Goal: Task Accomplishment & Management: Manage account settings

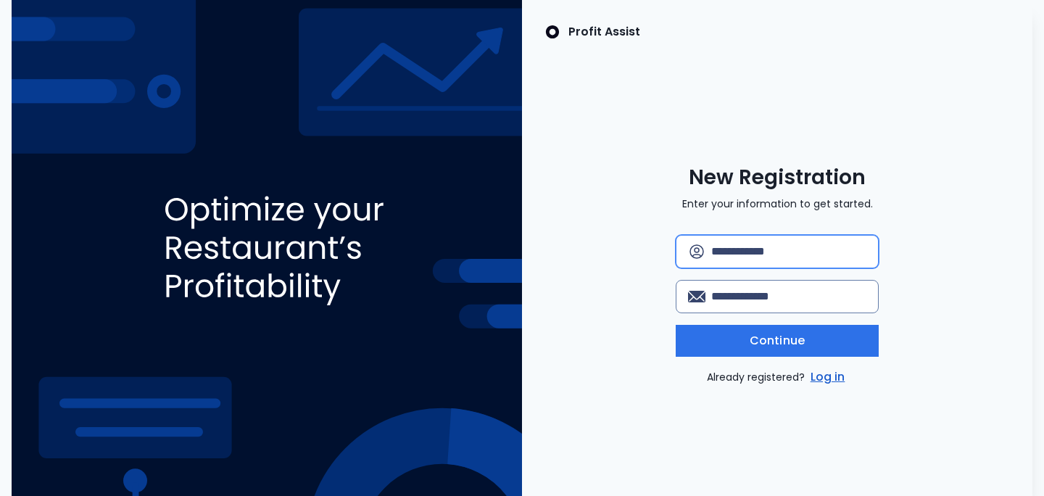
click at [724, 255] on input "text" at bounding box center [788, 252] width 155 height 32
click at [725, 244] on input "text" at bounding box center [788, 252] width 155 height 32
type input "*********"
click at [747, 297] on input "email" at bounding box center [788, 296] width 155 height 32
type input "**********"
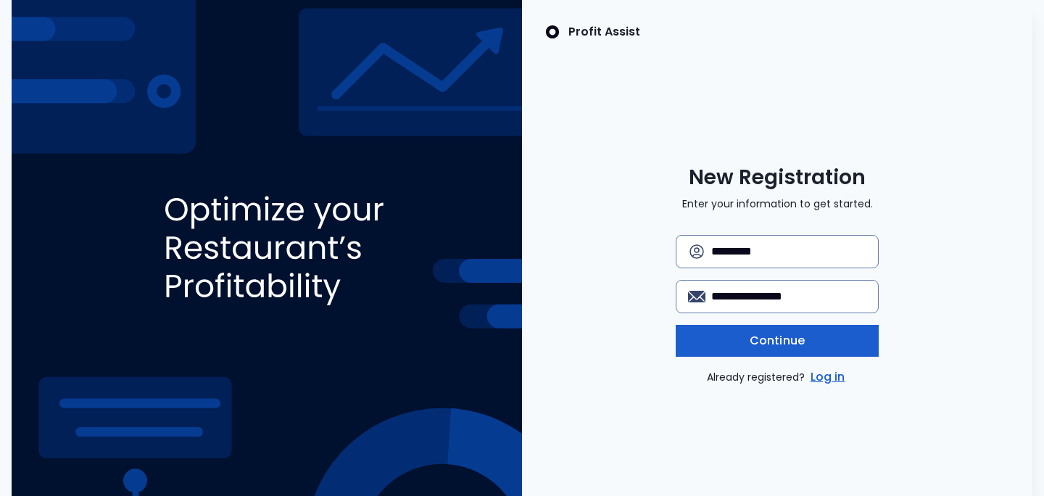
click at [792, 343] on span "Continue" at bounding box center [776, 340] width 55 height 17
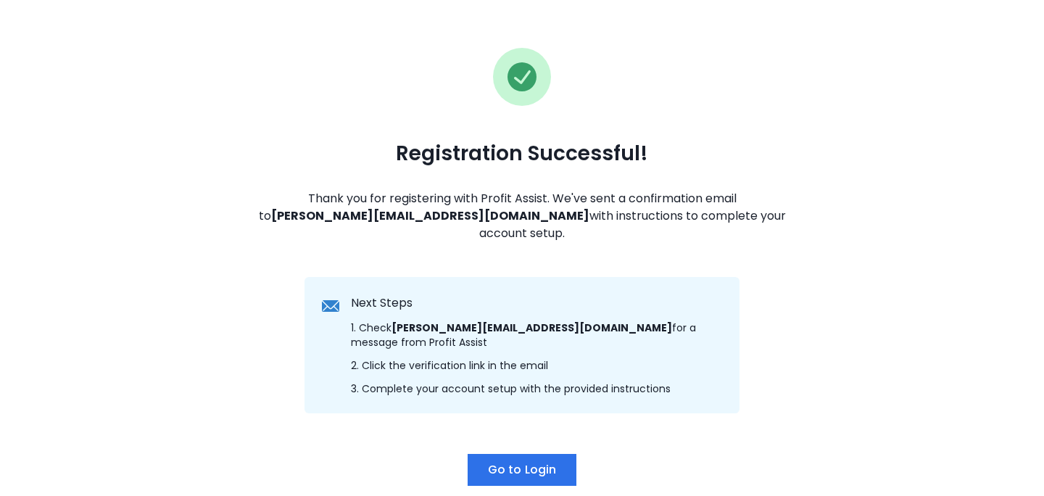
scroll to position [117, 0]
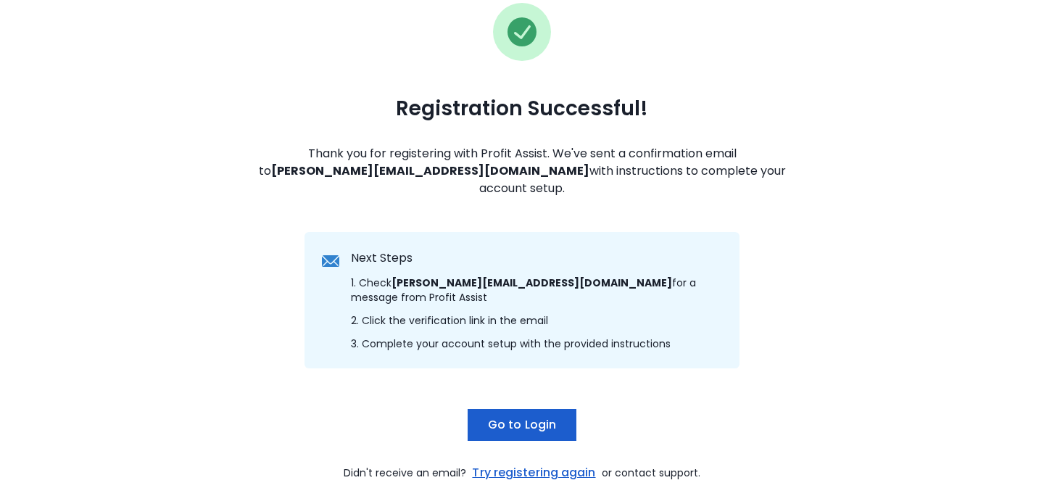
click at [534, 416] on span "Go to Login" at bounding box center [522, 424] width 68 height 17
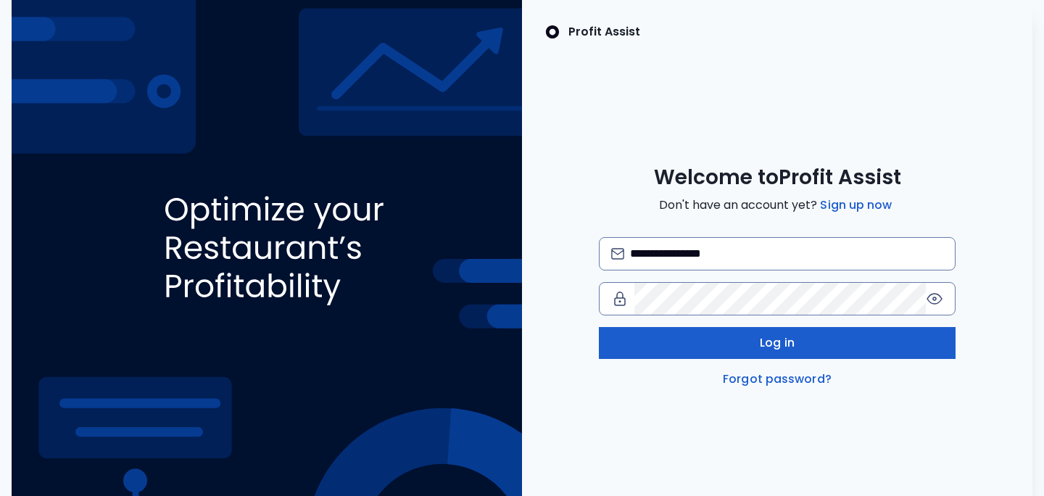
click at [728, 342] on button "Log in" at bounding box center [777, 343] width 357 height 32
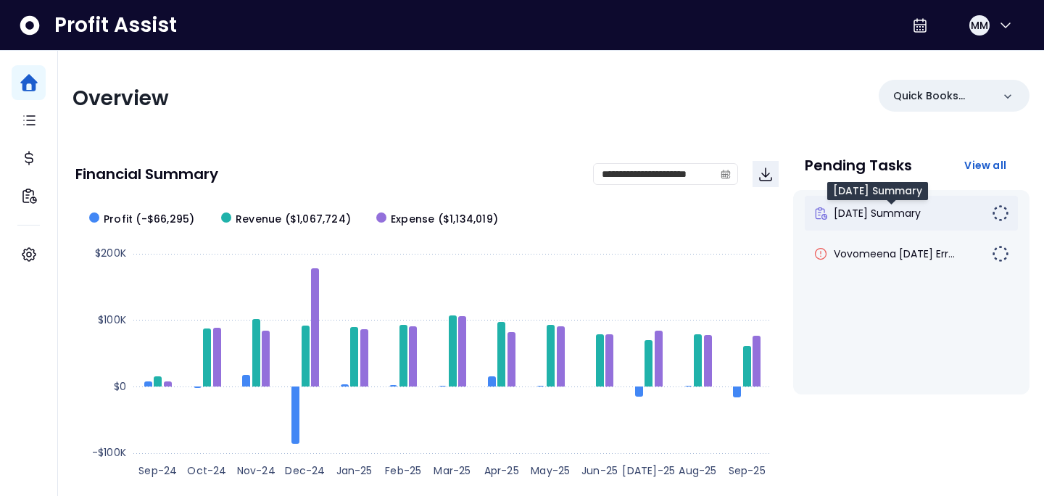
click at [895, 209] on span "[DATE] Summary" at bounding box center [876, 213] width 87 height 14
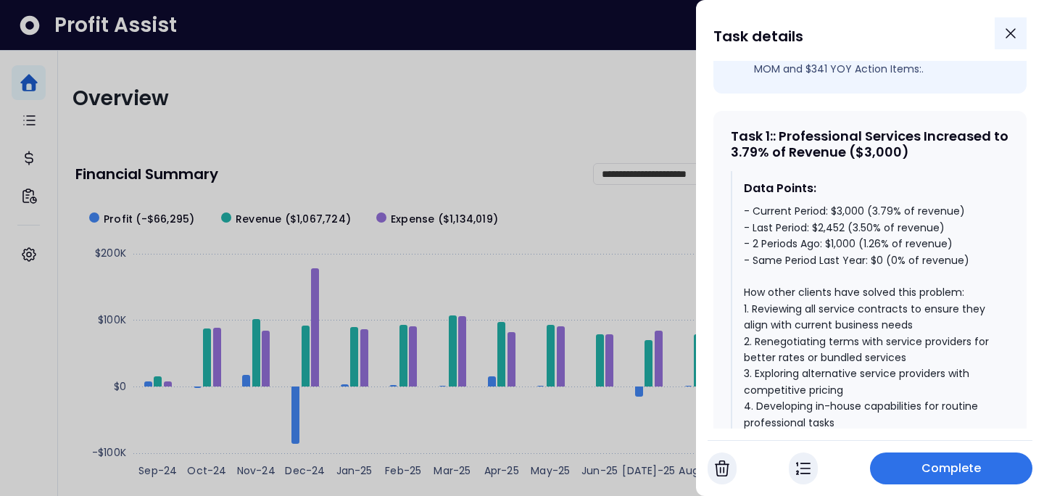
scroll to position [551, 0]
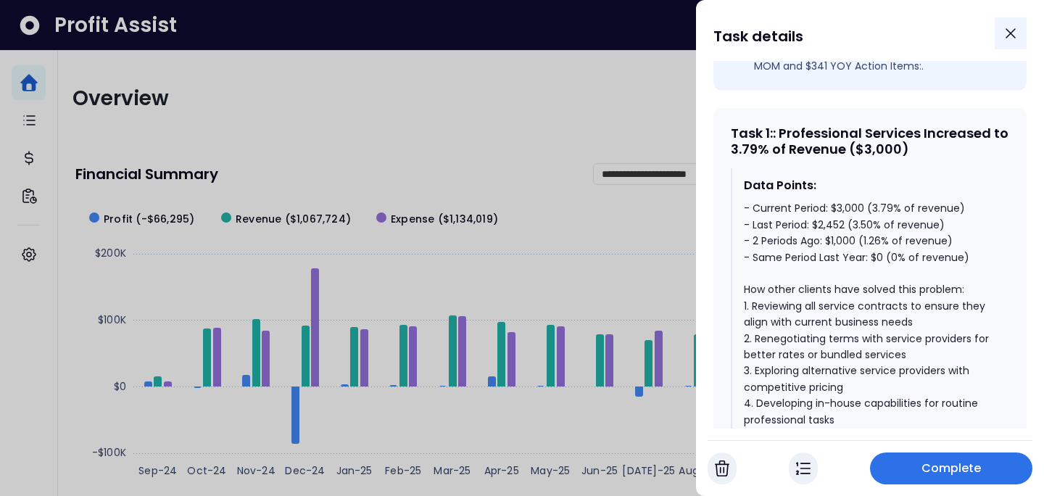
click at [1007, 33] on icon "Close" at bounding box center [1010, 33] width 17 height 17
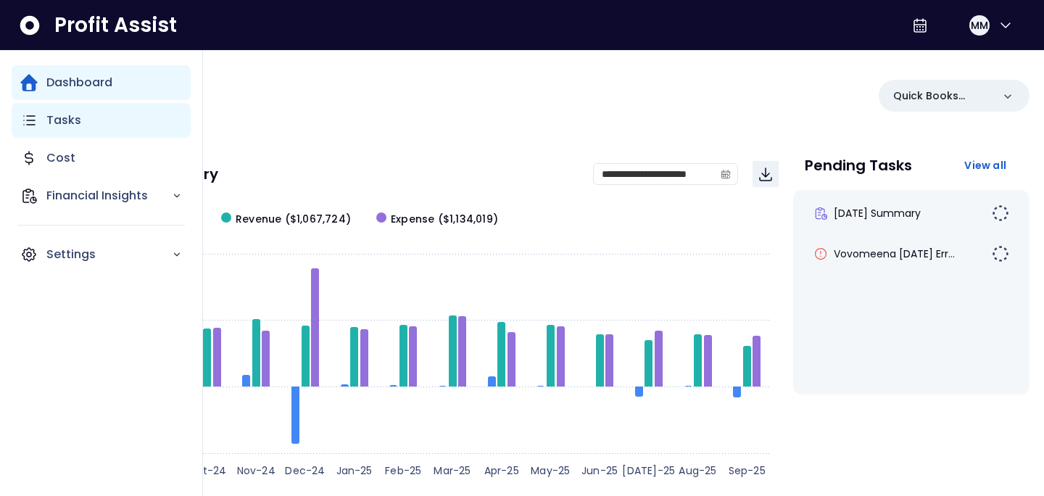
click at [75, 112] on p "Tasks" at bounding box center [63, 120] width 35 height 17
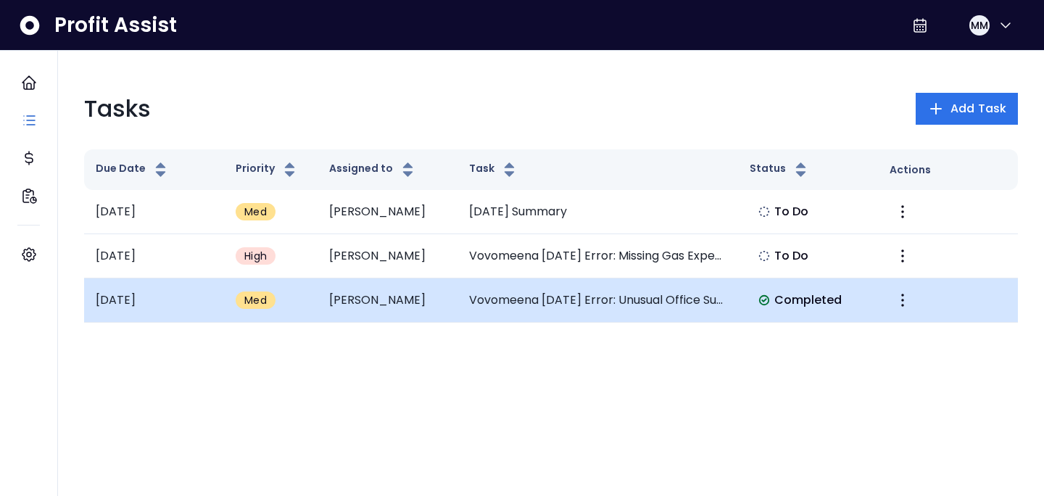
click at [480, 294] on td "Vovomeena [DATE] Error: Unusual Office Supplies Increase" at bounding box center [597, 300] width 280 height 44
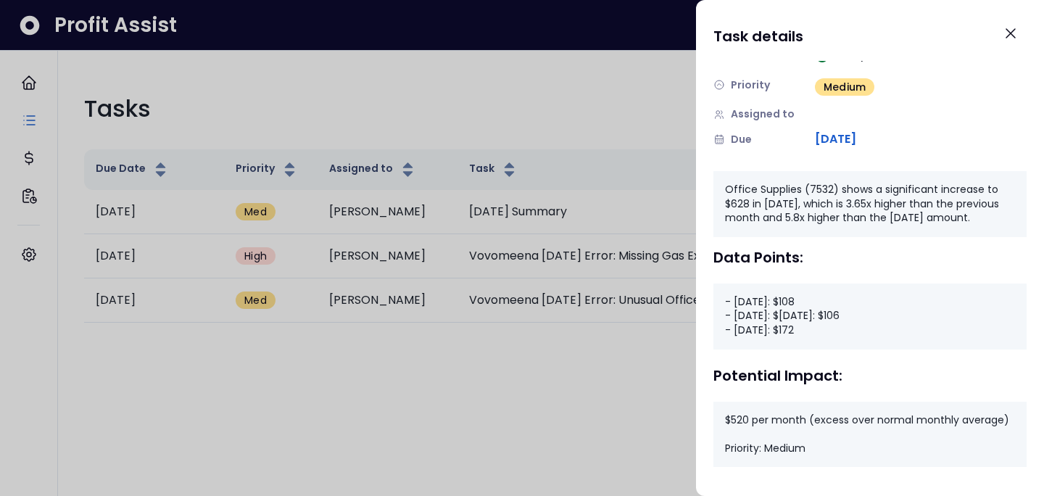
scroll to position [117, 0]
click at [432, 379] on div at bounding box center [522, 248] width 1044 height 496
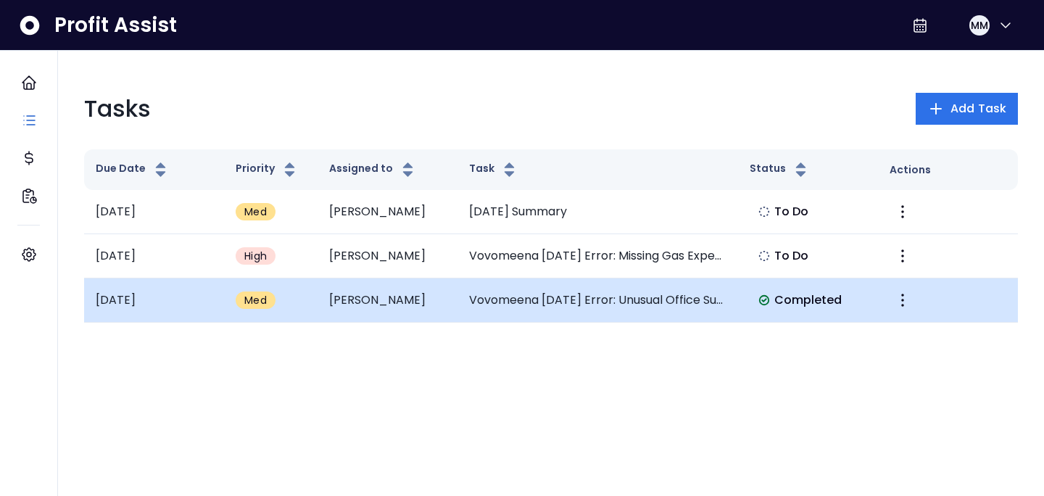
click at [499, 298] on td "Vovomeena [DATE] Error: Unusual Office Supplies Increase" at bounding box center [597, 300] width 280 height 44
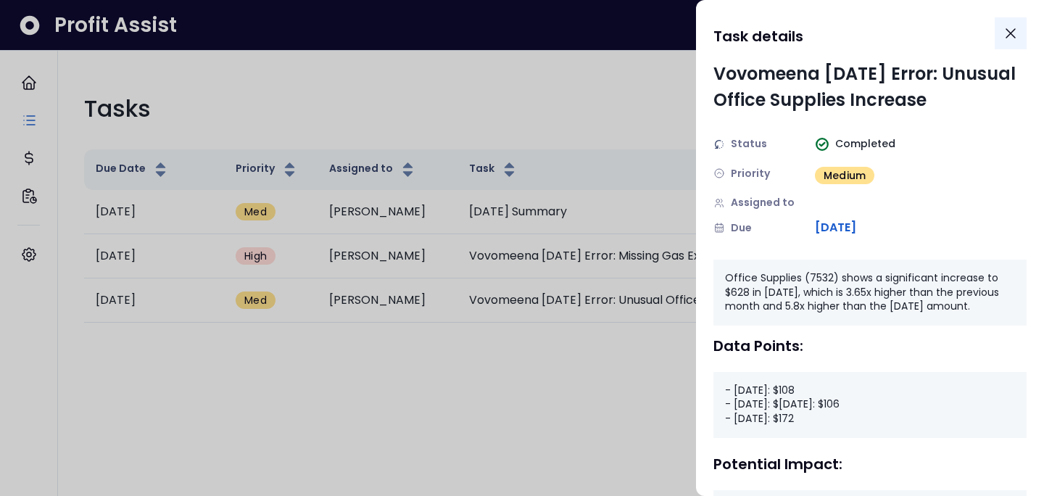
click at [1017, 30] on icon "Close" at bounding box center [1010, 33] width 17 height 17
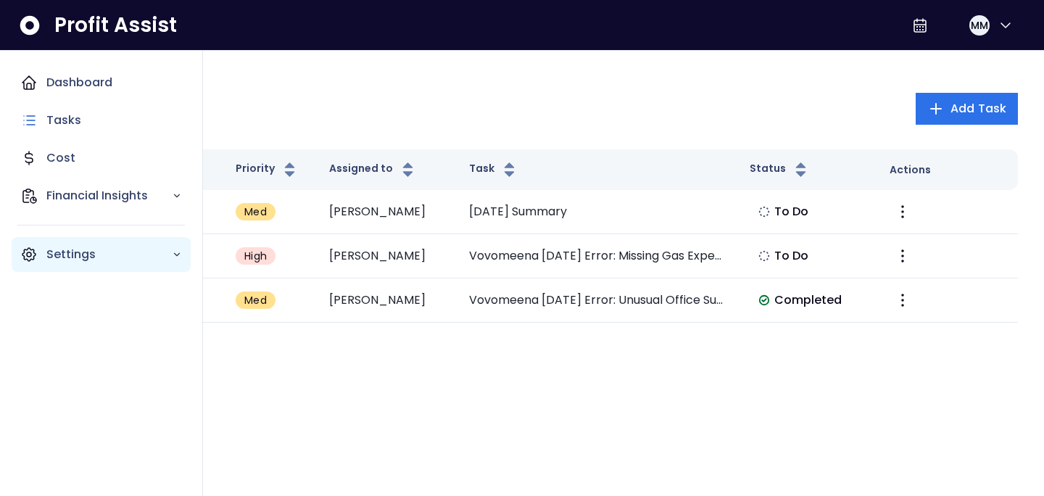
click at [57, 251] on p "Settings" at bounding box center [108, 254] width 125 height 17
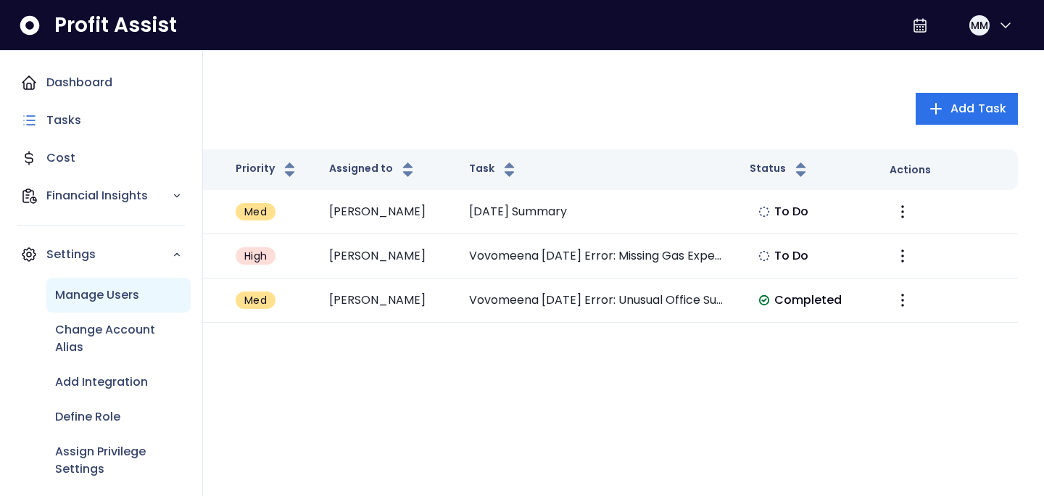
click at [91, 287] on p "Manage Users" at bounding box center [97, 294] width 84 height 17
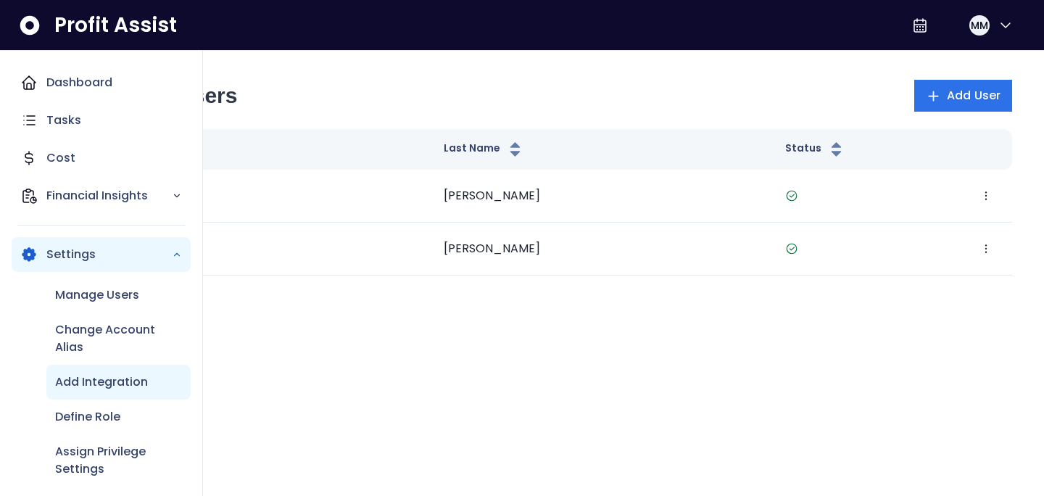
click at [101, 387] on p "Add Integration" at bounding box center [101, 381] width 93 height 17
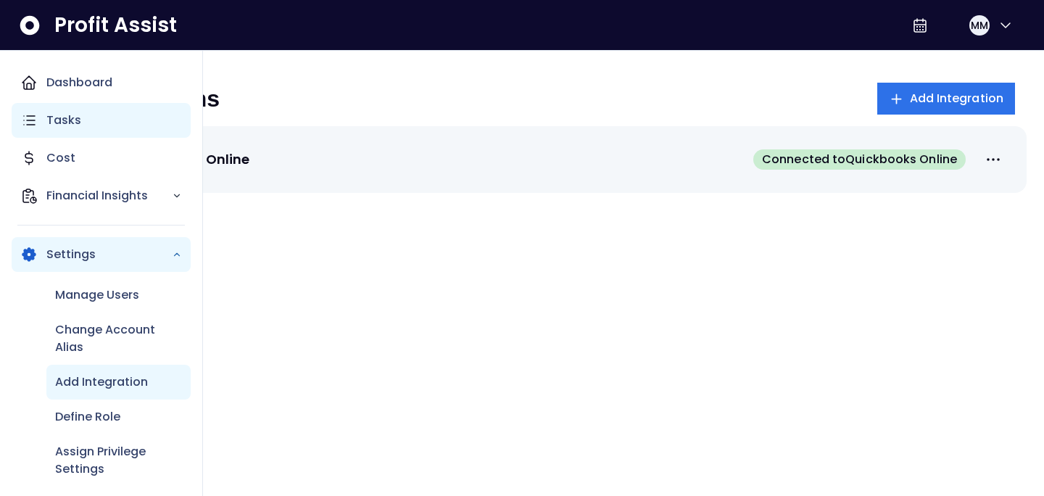
click at [59, 125] on p "Tasks" at bounding box center [63, 120] width 35 height 17
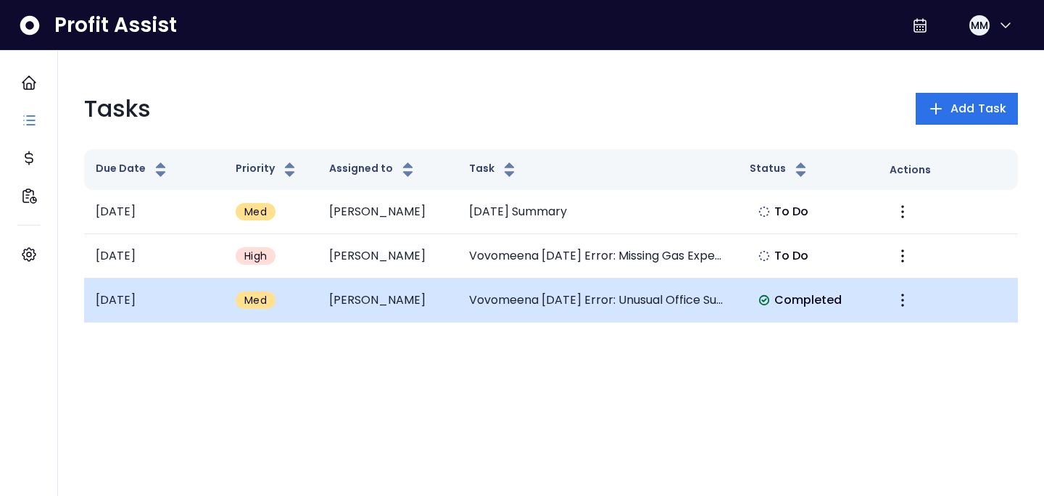
click at [607, 298] on td "Vovomeena [DATE] Error: Unusual Office Supplies Increase" at bounding box center [597, 300] width 280 height 44
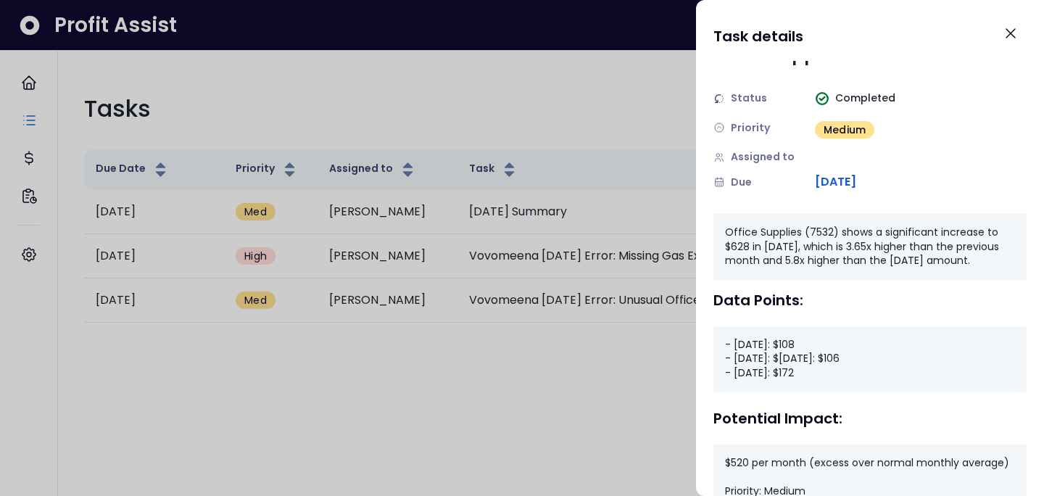
scroll to position [117, 0]
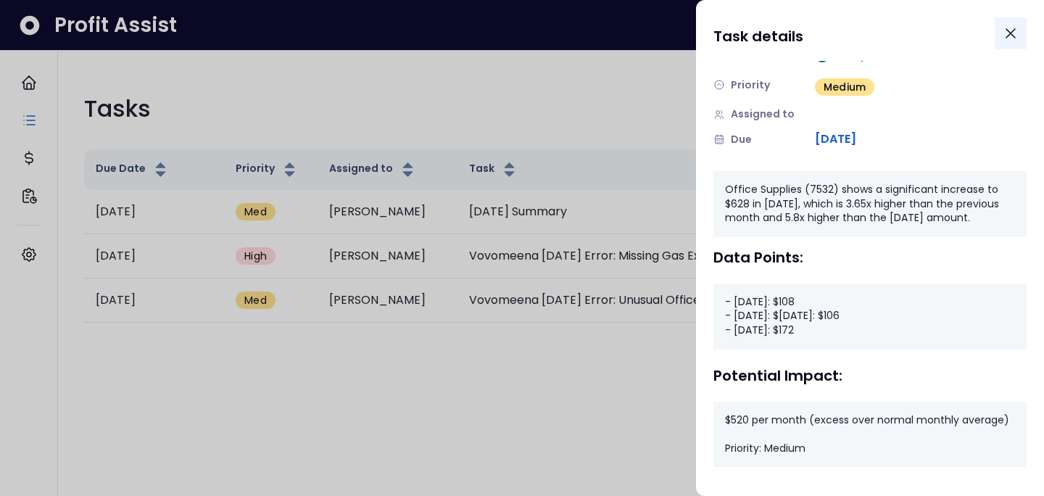
click at [1000, 33] on button "Close" at bounding box center [1010, 33] width 32 height 32
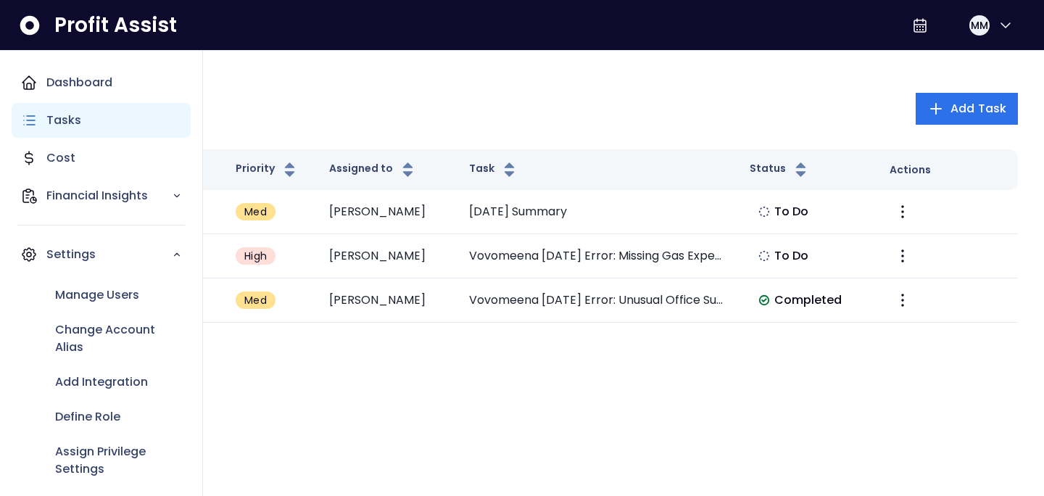
click at [26, 108] on div "Tasks" at bounding box center [101, 120] width 179 height 35
click at [49, 119] on p "Tasks" at bounding box center [63, 120] width 35 height 17
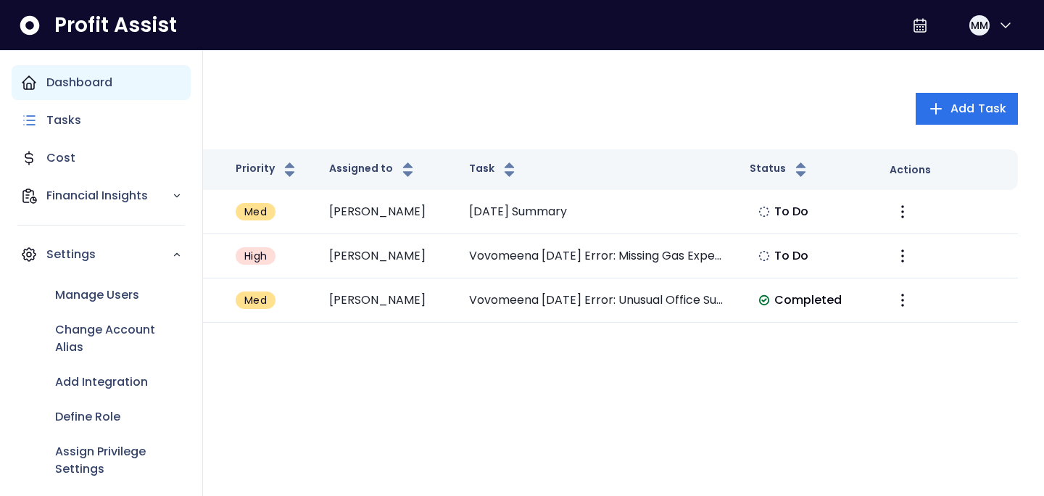
click at [71, 84] on p "Dashboard" at bounding box center [79, 82] width 66 height 17
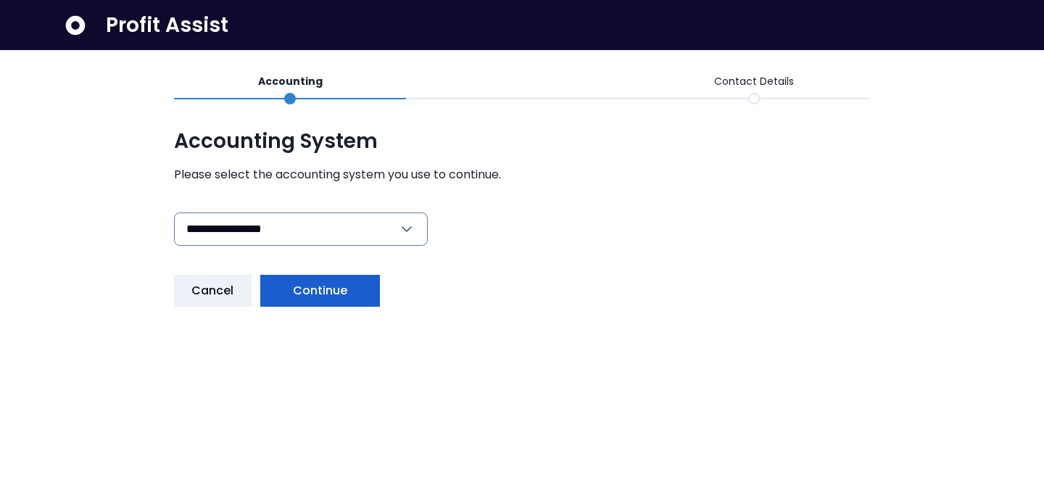
click at [306, 289] on span "Continue" at bounding box center [320, 290] width 55 height 17
